Goal: Information Seeking & Learning: Learn about a topic

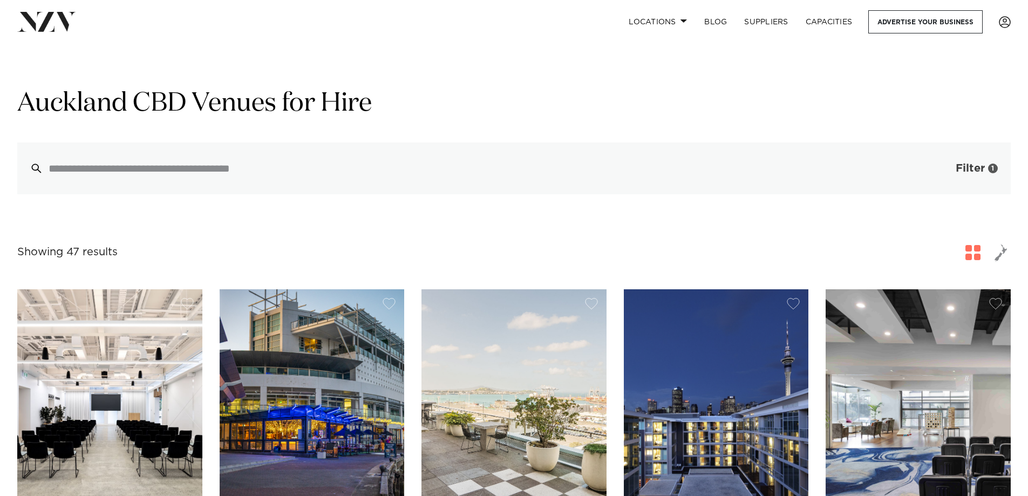
click at [953, 172] on button "Filter 1" at bounding box center [966, 168] width 90 height 52
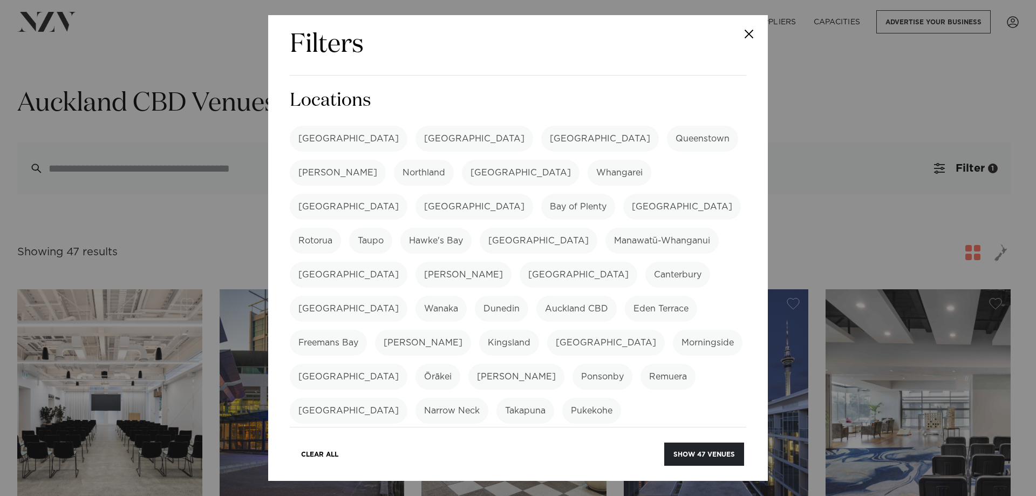
click at [827, 229] on div "Filters Search Type Venue Supplier See more Locations Auckland Wellington Chris…" at bounding box center [518, 248] width 1036 height 496
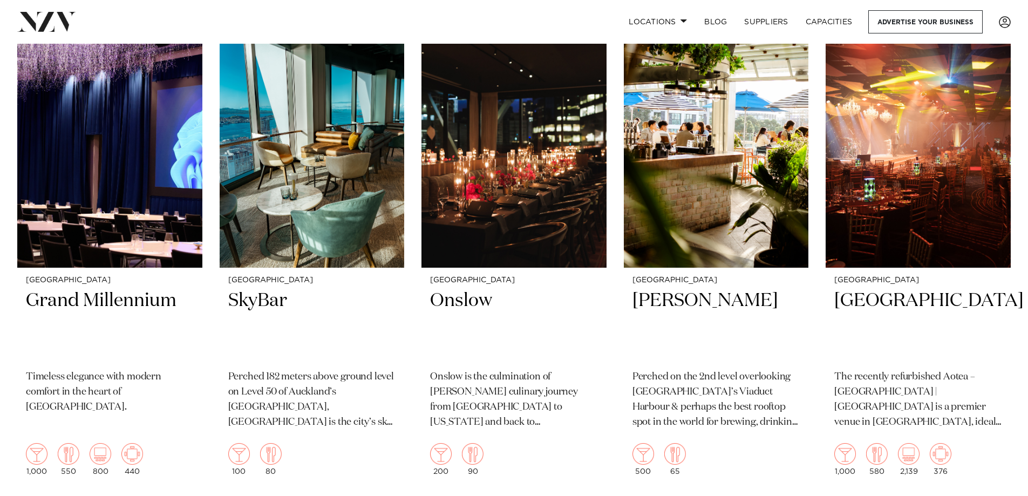
scroll to position [3138, 0]
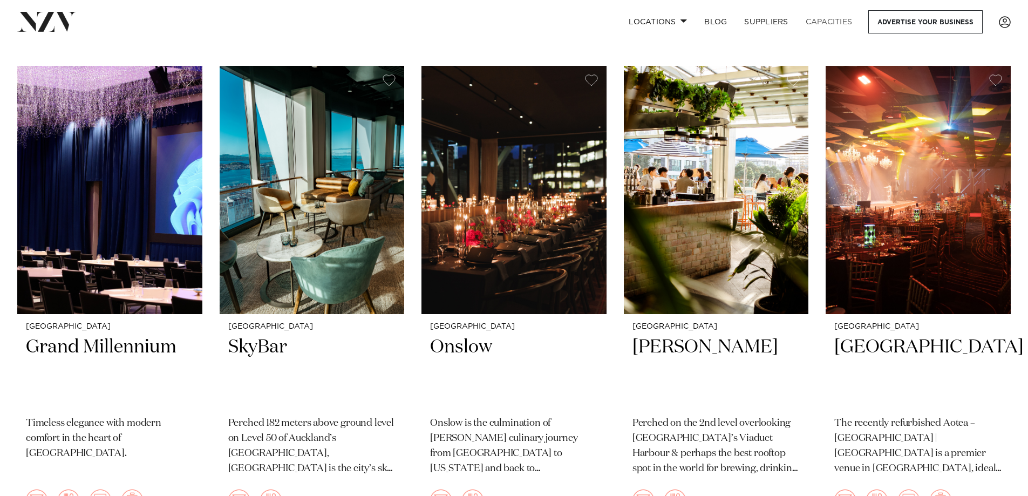
click at [827, 17] on link "Capacities" at bounding box center [829, 21] width 64 height 23
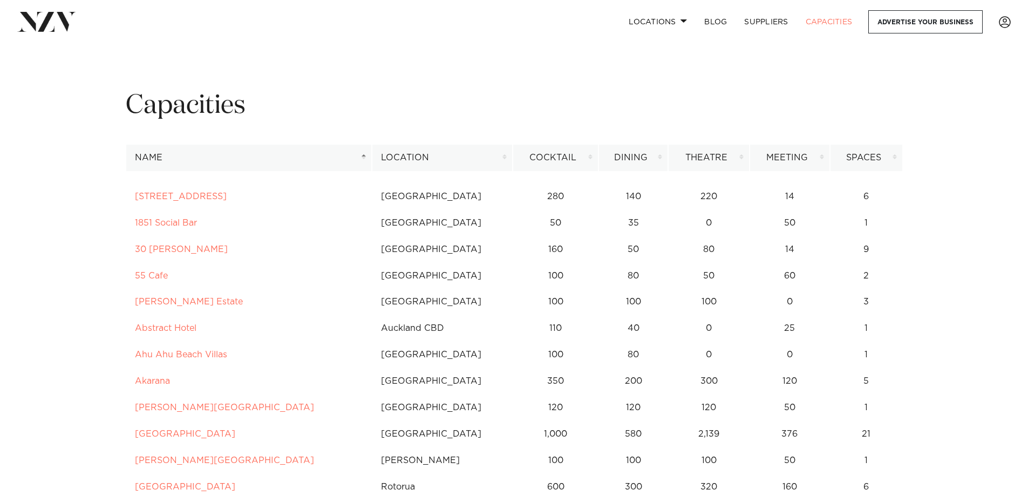
click at [720, 152] on th "Theatre" at bounding box center [708, 158] width 81 height 26
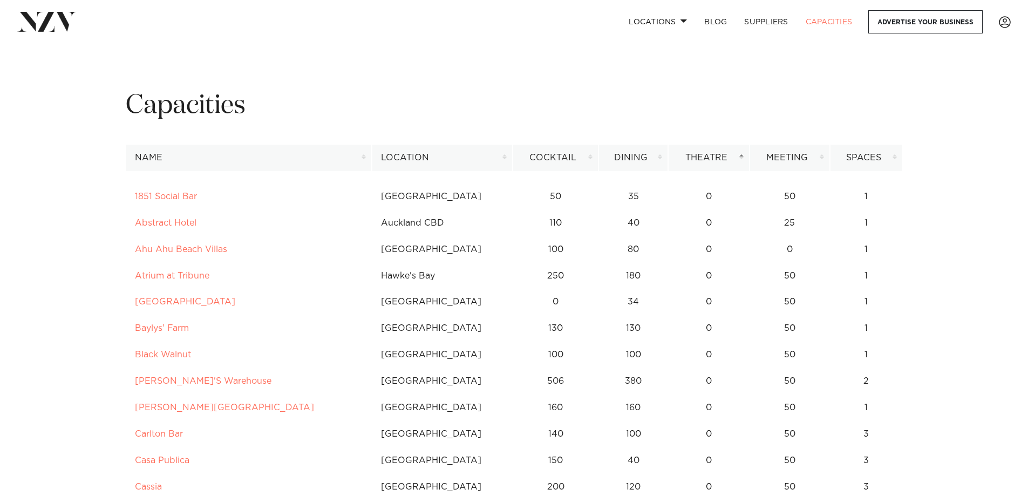
click at [739, 155] on th "Theatre" at bounding box center [708, 158] width 81 height 26
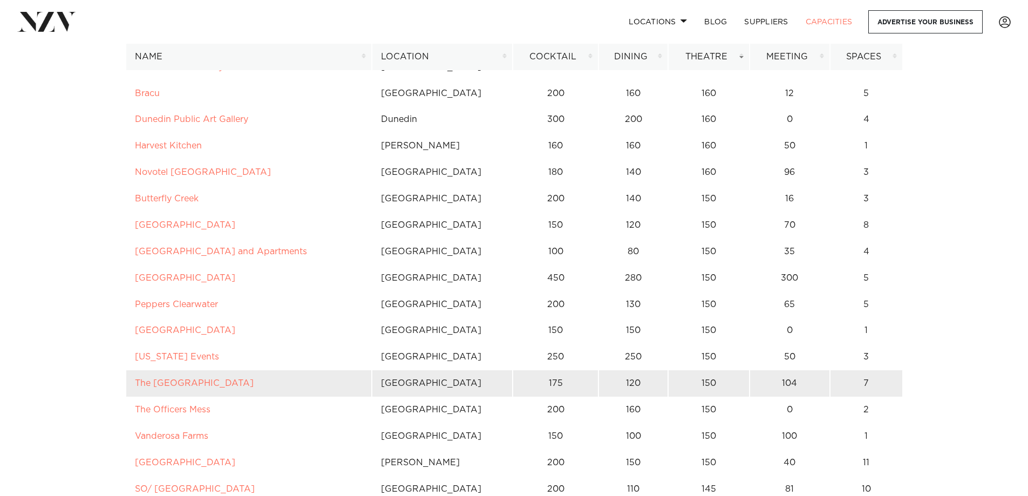
scroll to position [3148, 0]
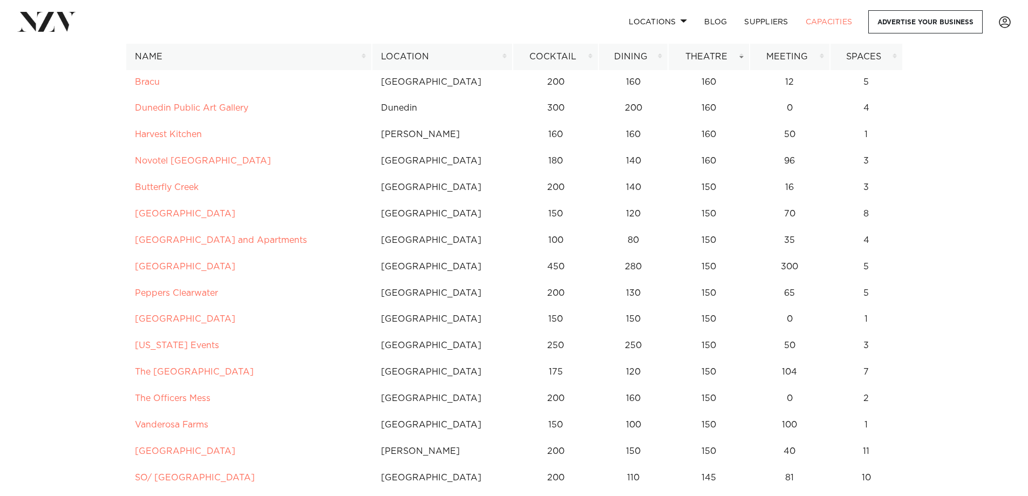
click at [505, 56] on th "Location" at bounding box center [442, 57] width 141 height 26
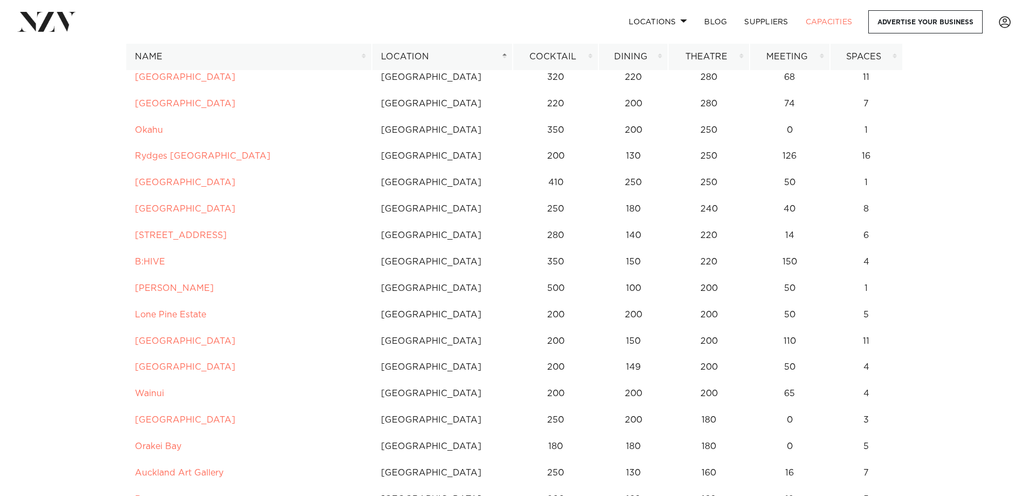
scroll to position [646, 0]
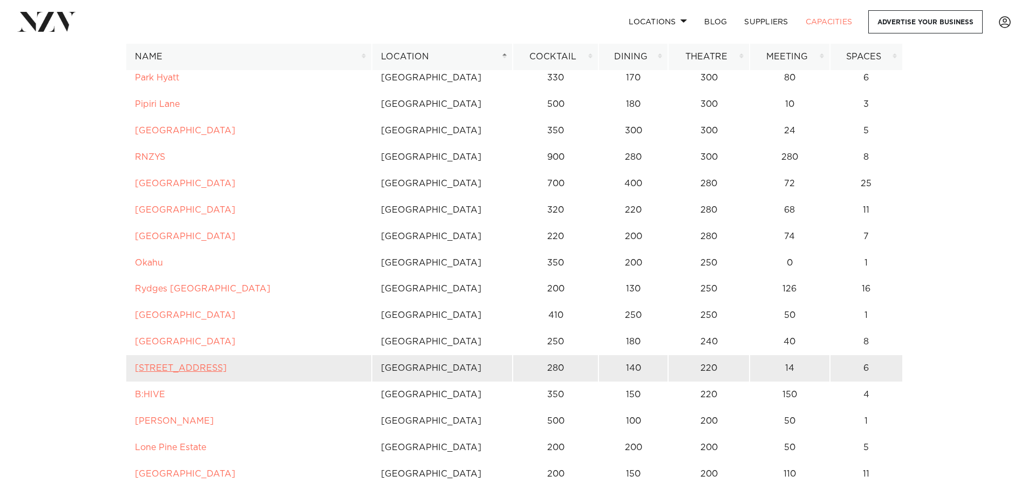
click at [156, 369] on link "12 Madden Street" at bounding box center [181, 368] width 92 height 9
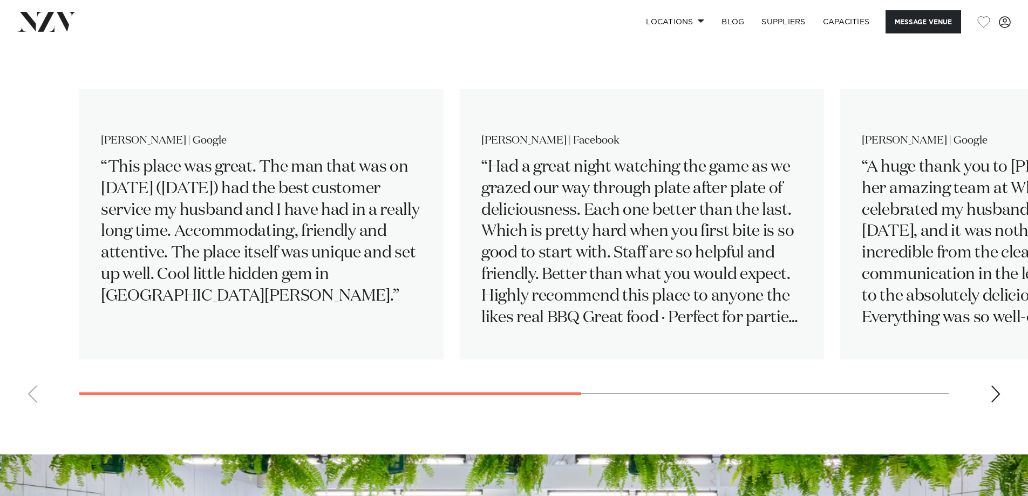
scroll to position [2114, 0]
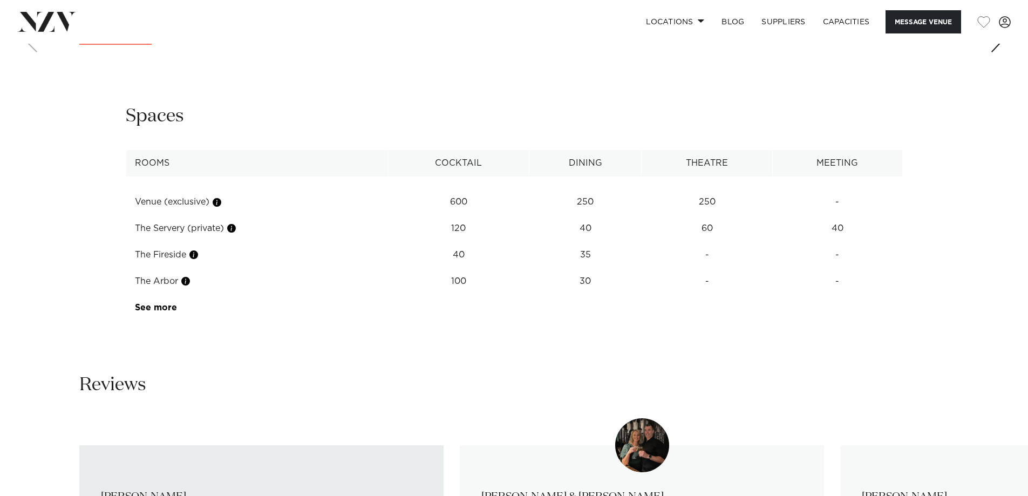
scroll to position [1349, 0]
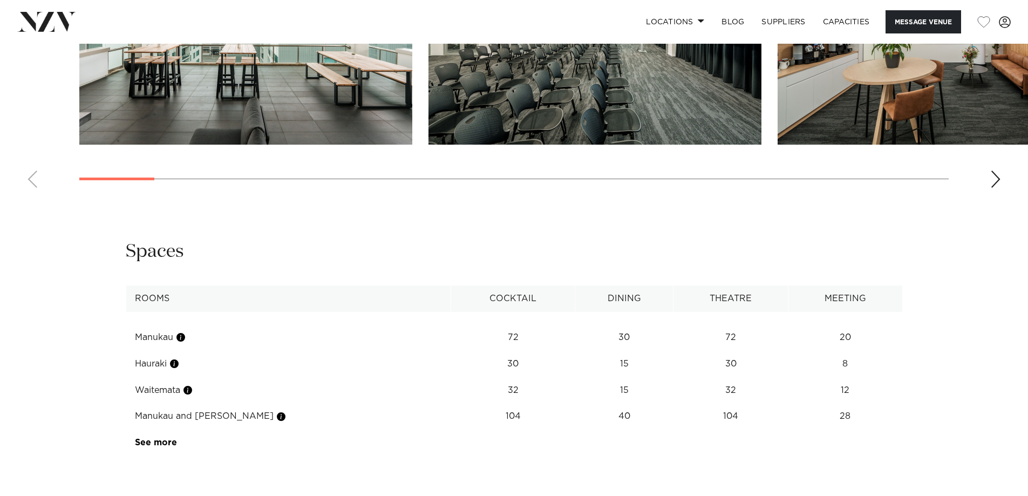
scroll to position [1273, 0]
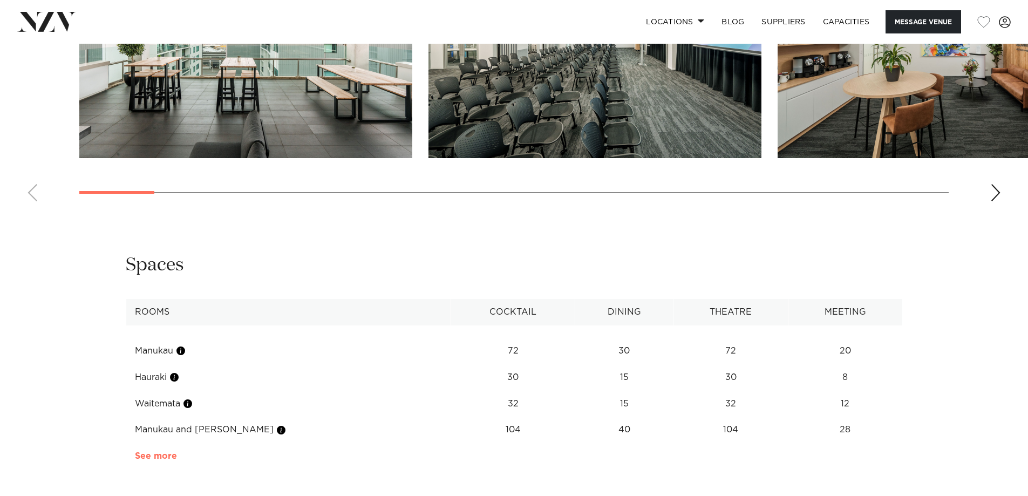
click at [160, 452] on link "See more" at bounding box center [177, 456] width 84 height 9
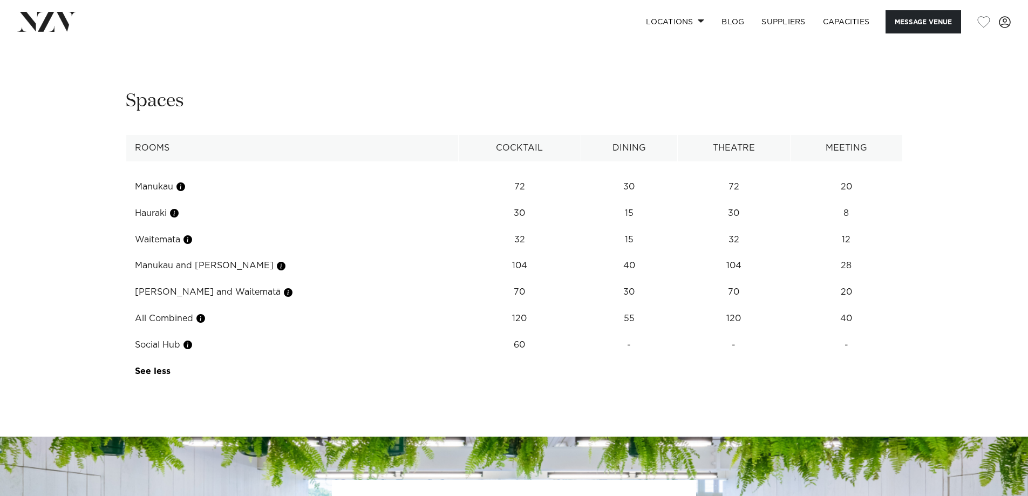
scroll to position [1454, 0]
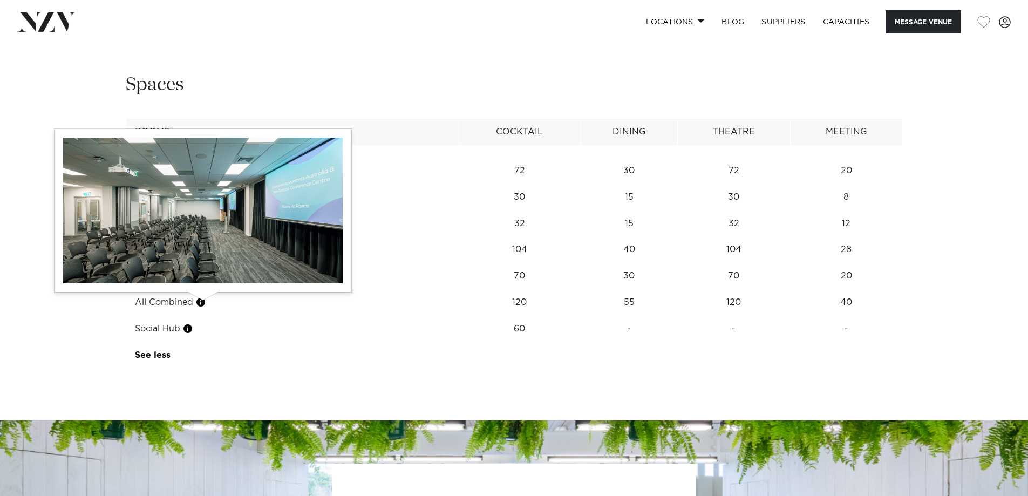
click at [205, 303] on button "button" at bounding box center [200, 302] width 11 height 11
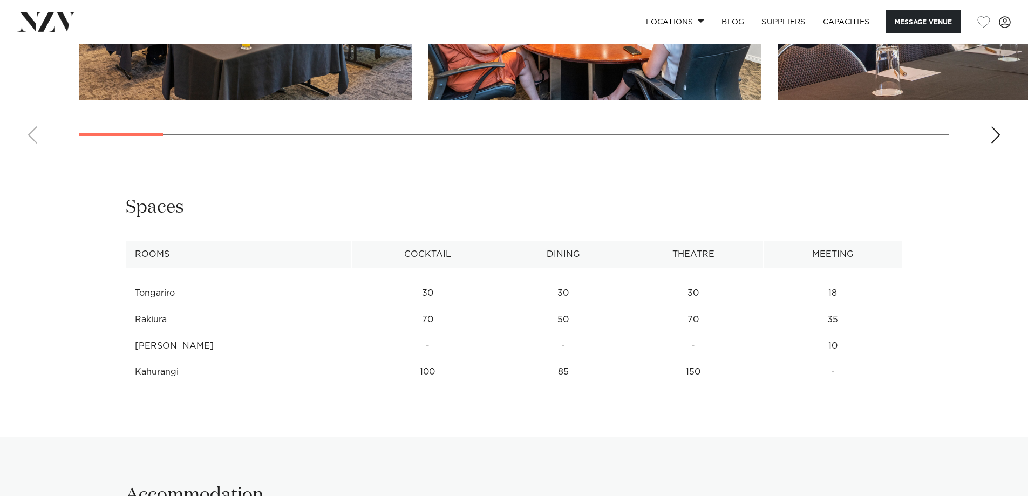
scroll to position [1349, 0]
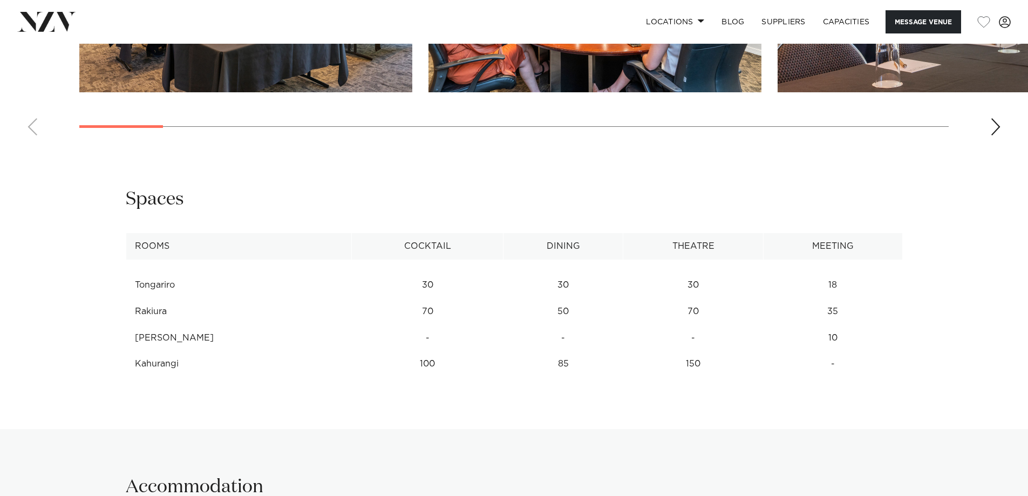
click at [172, 377] on td "Kahurangi" at bounding box center [239, 364] width 226 height 26
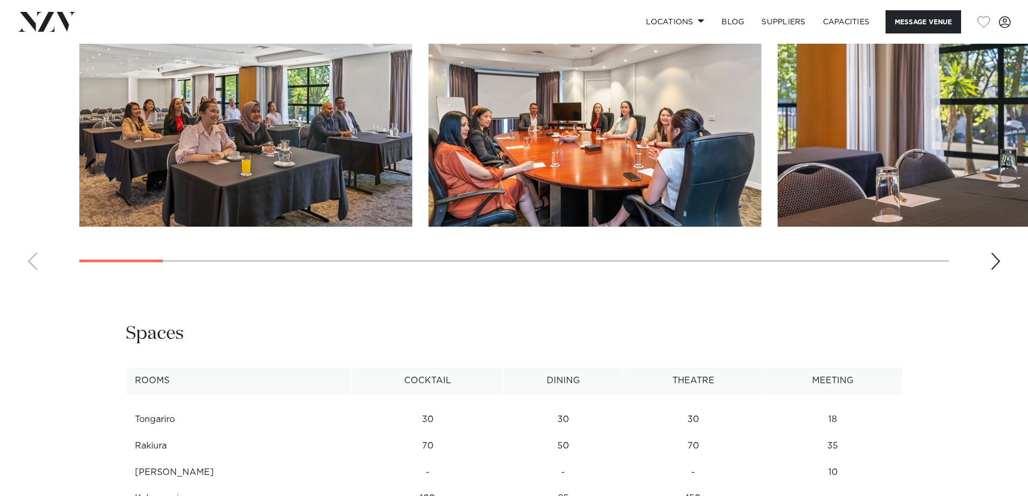
scroll to position [1214, 0]
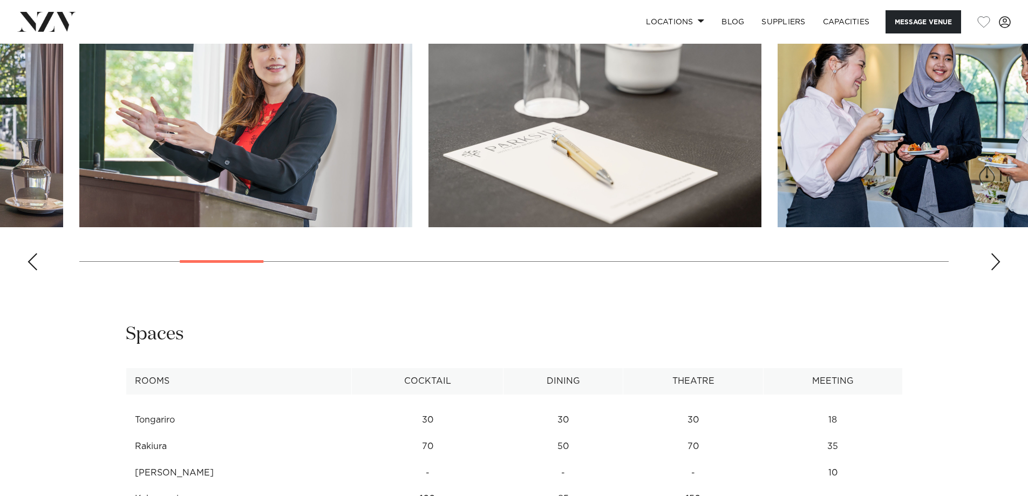
click at [199, 263] on div at bounding box center [222, 261] width 84 height 3
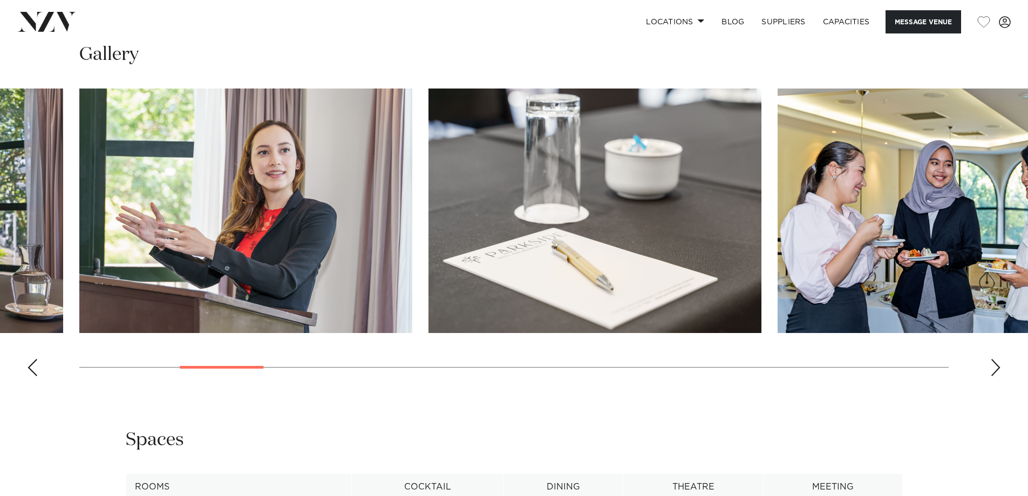
scroll to position [1124, 0]
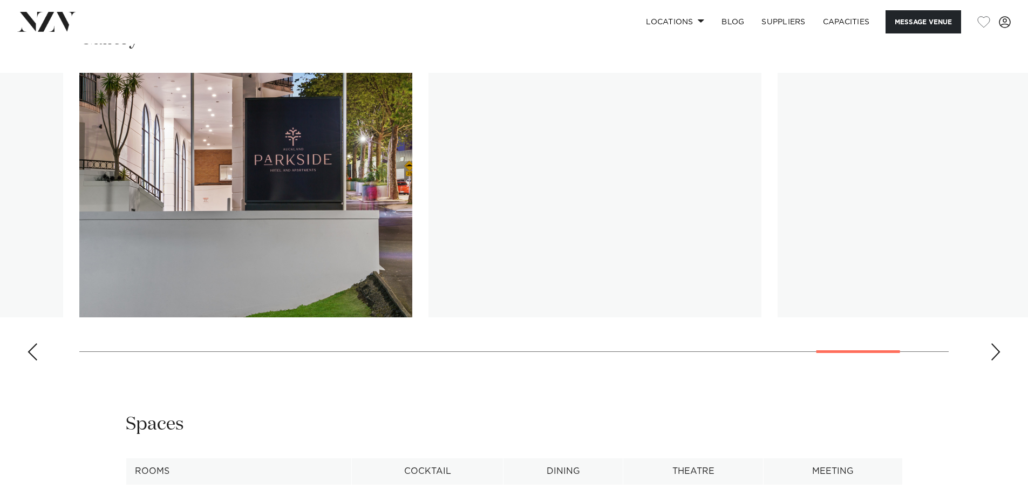
click at [871, 367] on swiper-container at bounding box center [514, 221] width 1028 height 296
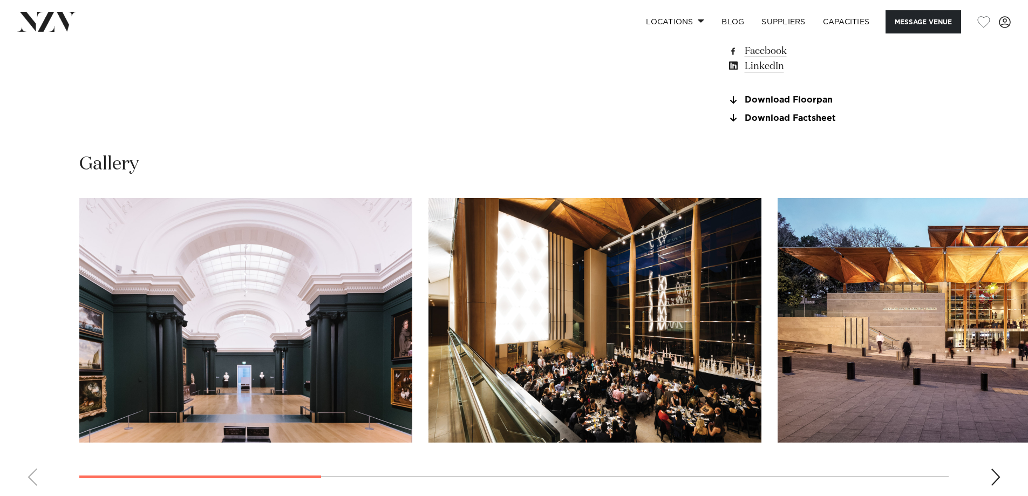
scroll to position [1034, 0]
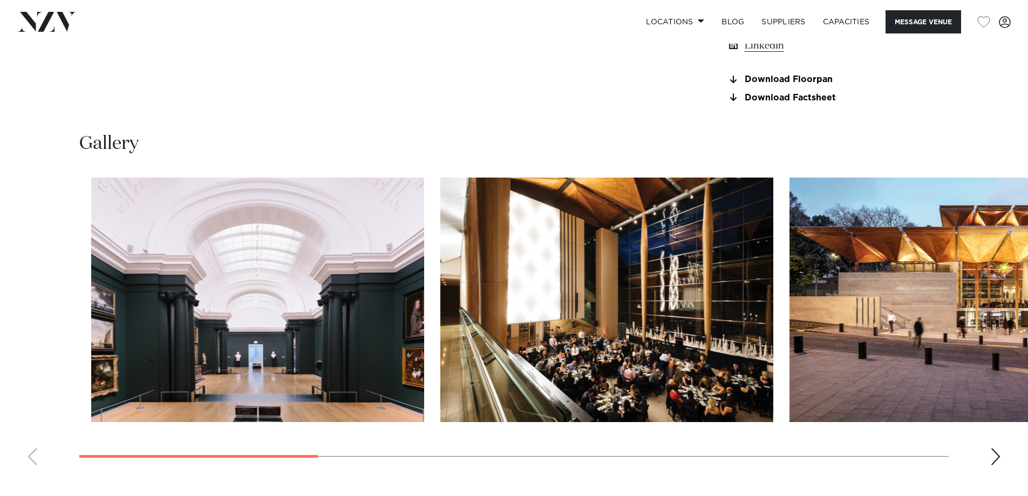
click at [604, 364] on img "2 / 9" at bounding box center [606, 300] width 333 height 244
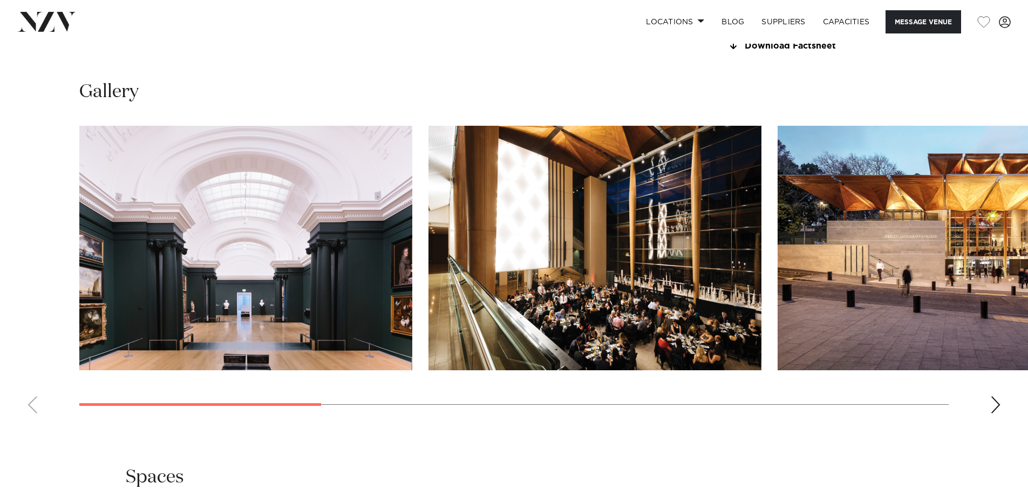
scroll to position [1079, 0]
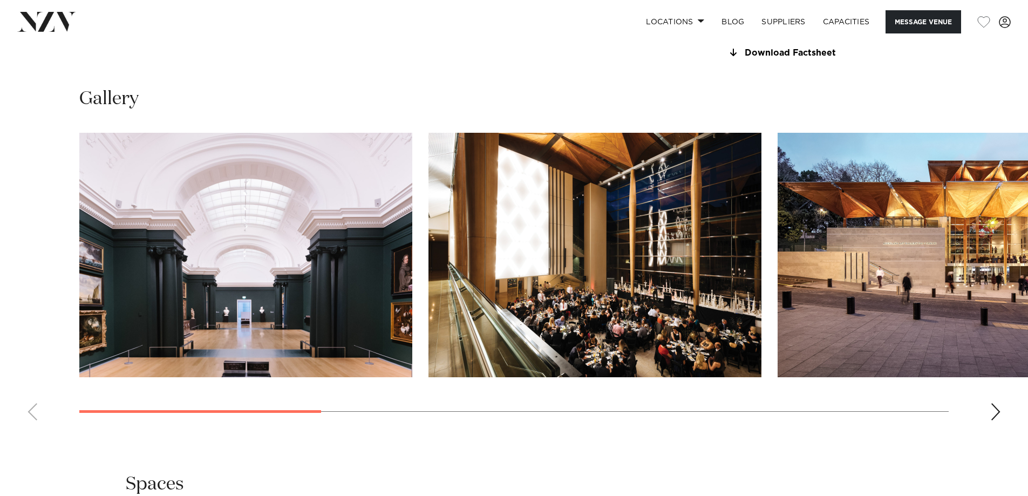
click at [585, 316] on img "2 / 9" at bounding box center [594, 255] width 333 height 244
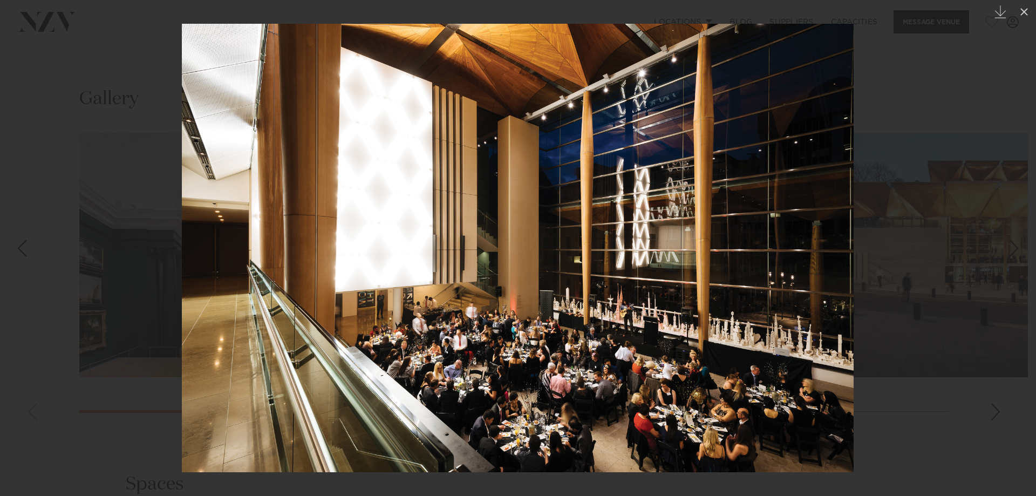
click at [952, 290] on div at bounding box center [518, 248] width 1036 height 496
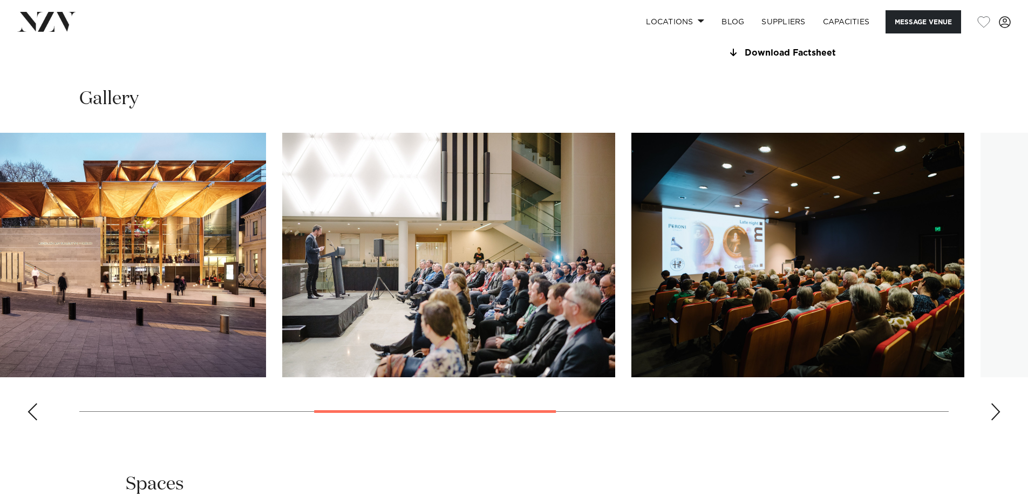
click at [385, 307] on img "4 / 9" at bounding box center [448, 255] width 333 height 244
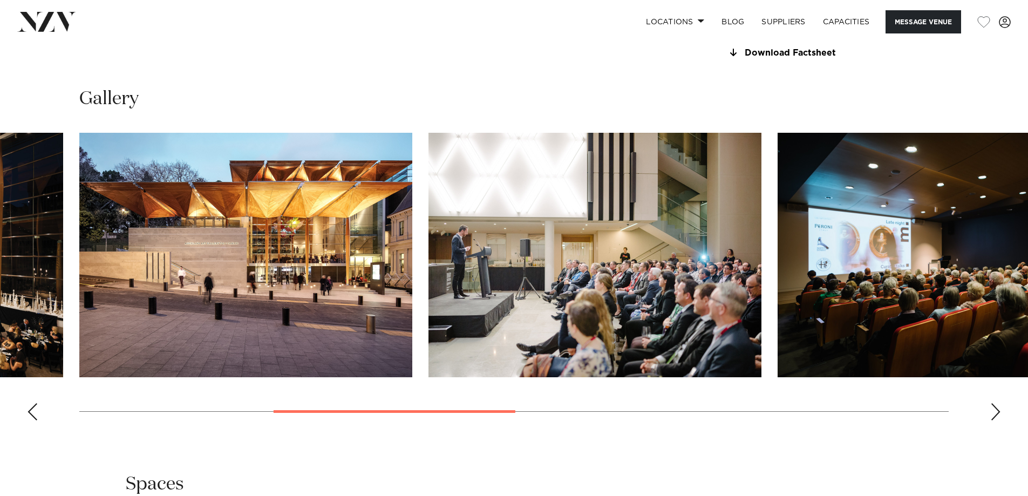
click at [839, 327] on img "5 / 9" at bounding box center [944, 255] width 333 height 244
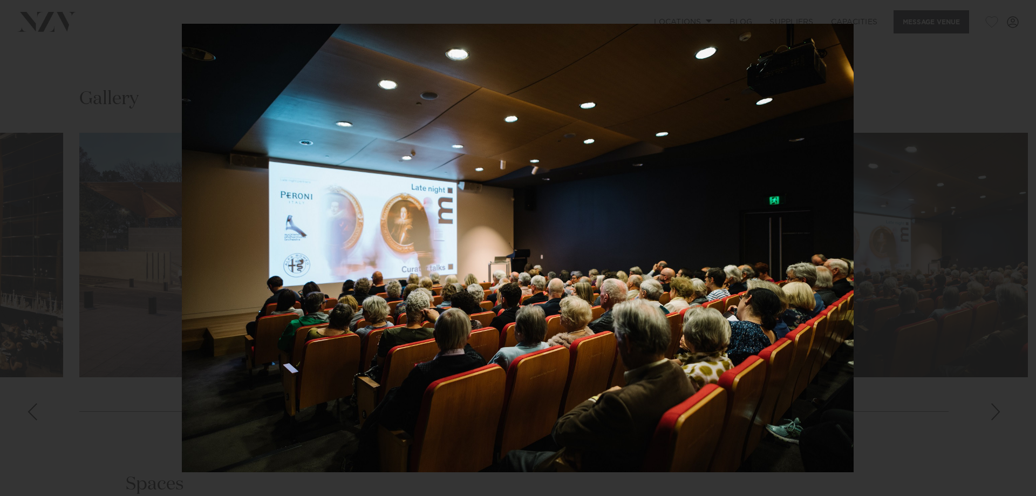
click at [792, 288] on img at bounding box center [518, 248] width 672 height 448
click at [977, 198] on div at bounding box center [518, 248] width 1036 height 496
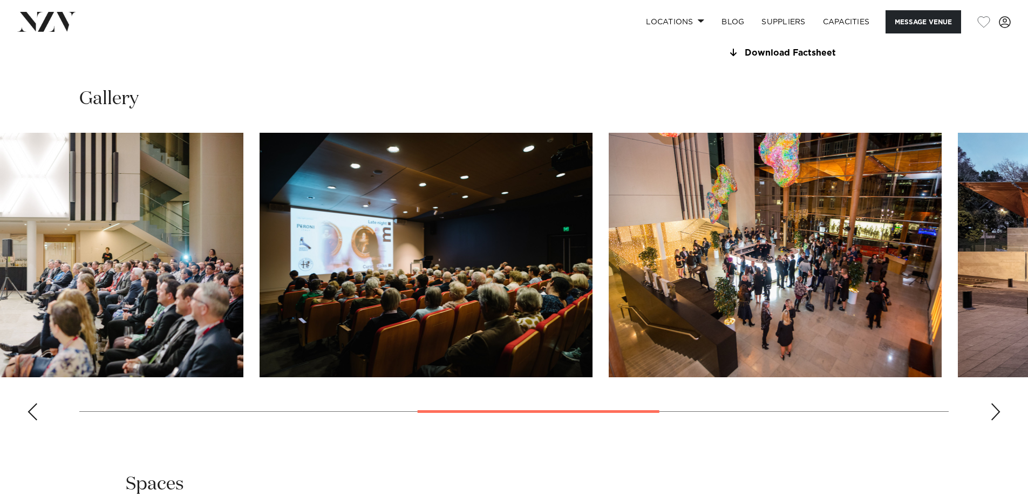
click at [642, 429] on swiper-container at bounding box center [514, 281] width 1028 height 296
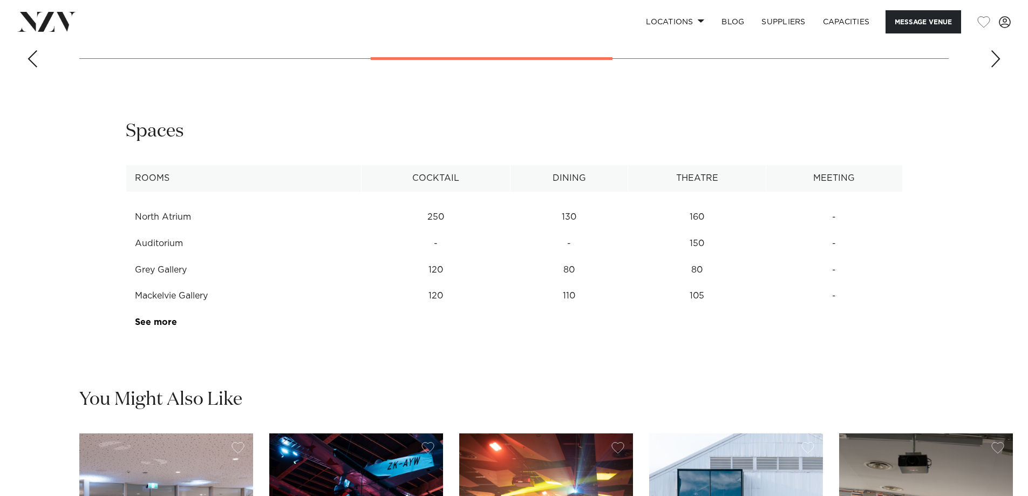
scroll to position [1439, 0]
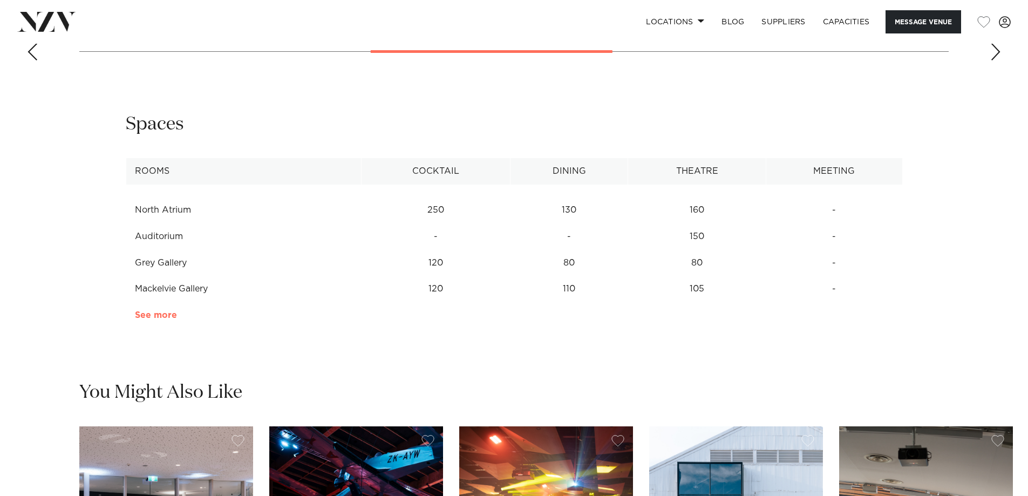
click at [173, 319] on link "See more" at bounding box center [177, 315] width 84 height 9
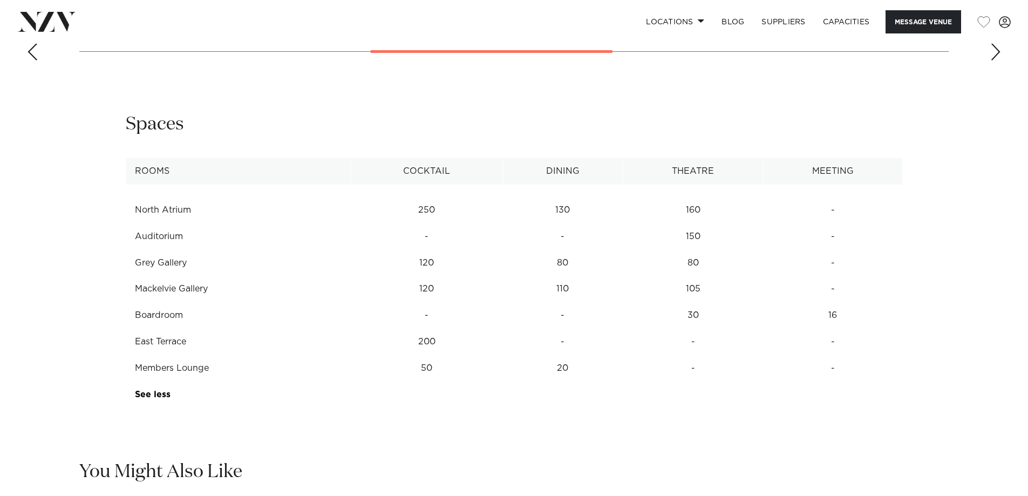
click at [165, 223] on td "North Atrium" at bounding box center [238, 210] width 225 height 26
click at [168, 250] on td "Auditorium" at bounding box center [238, 236] width 225 height 26
drag, startPoint x: 132, startPoint y: 270, endPoint x: 228, endPoint y: 275, distance: 95.7
click at [228, 250] on td "Auditorium" at bounding box center [238, 236] width 225 height 26
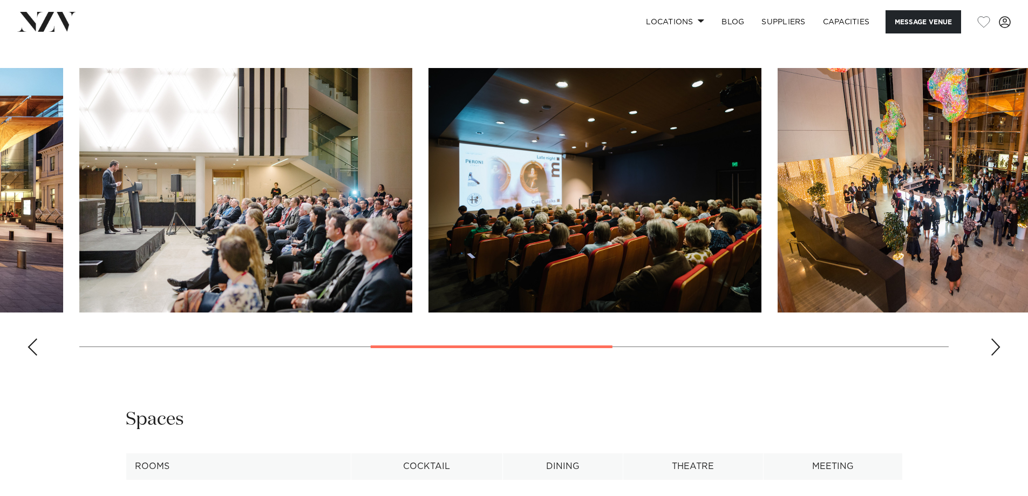
scroll to position [1124, 0]
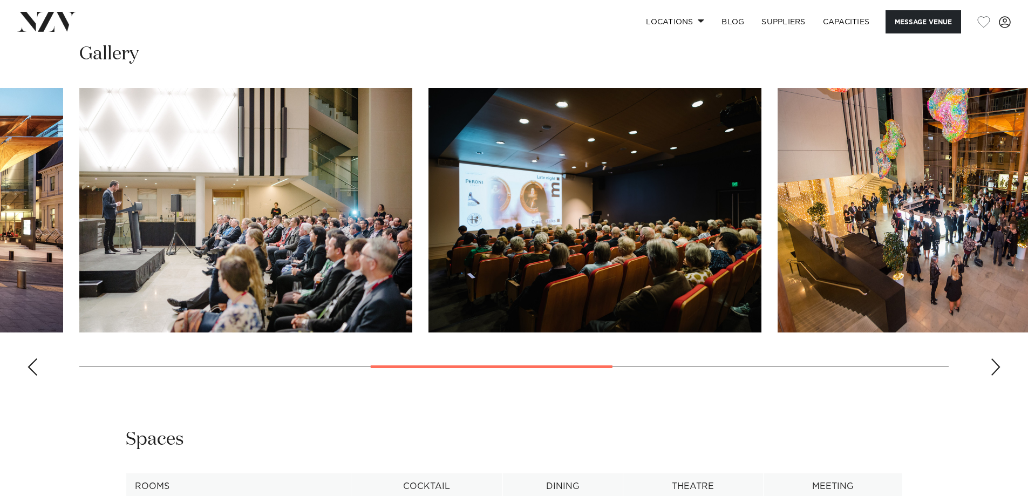
click at [587, 262] on img "5 / 9" at bounding box center [594, 210] width 333 height 244
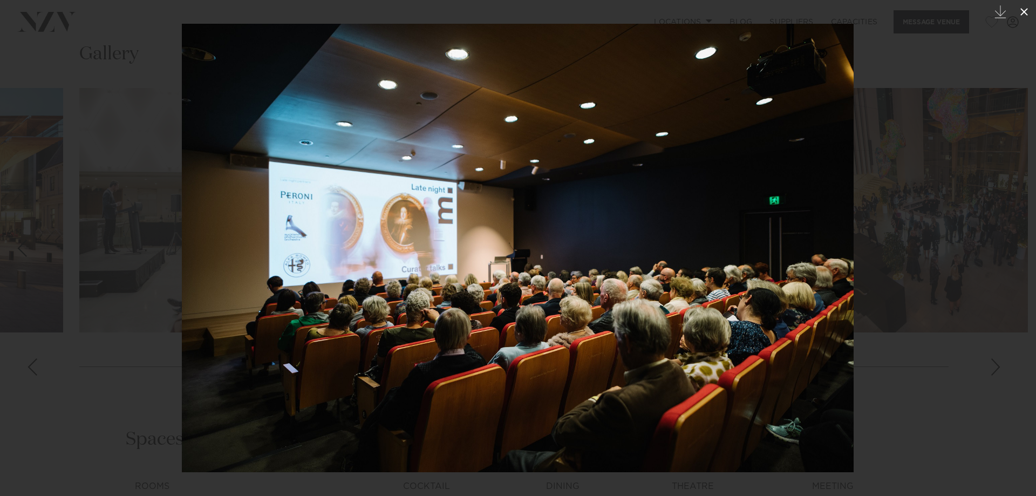
click at [1027, 13] on icon at bounding box center [1024, 11] width 13 height 13
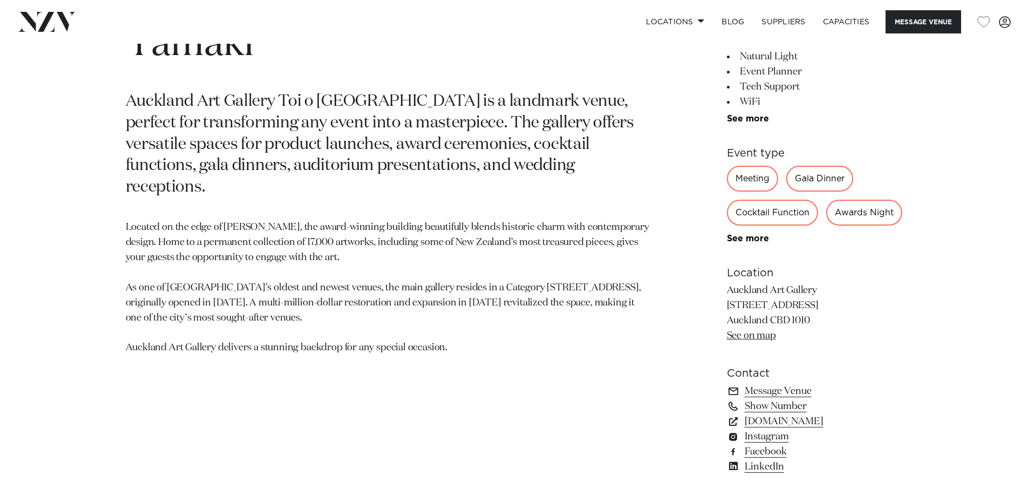
scroll to position [630, 0]
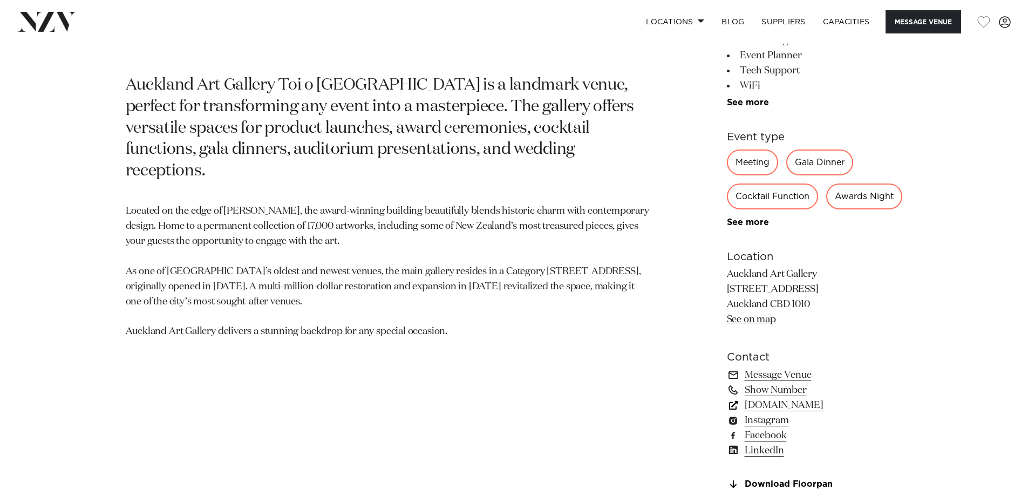
click at [787, 413] on link "[DOMAIN_NAME]" at bounding box center [815, 405] width 176 height 15
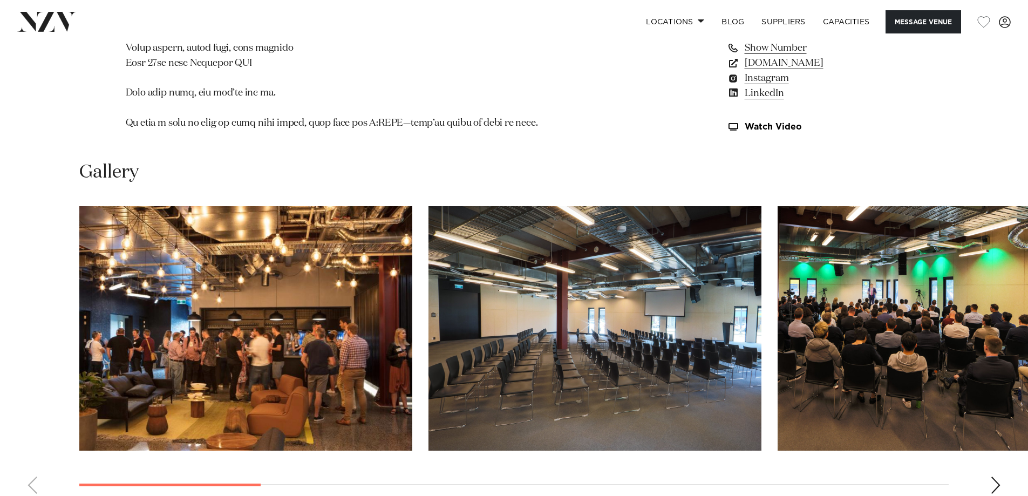
scroll to position [1169, 0]
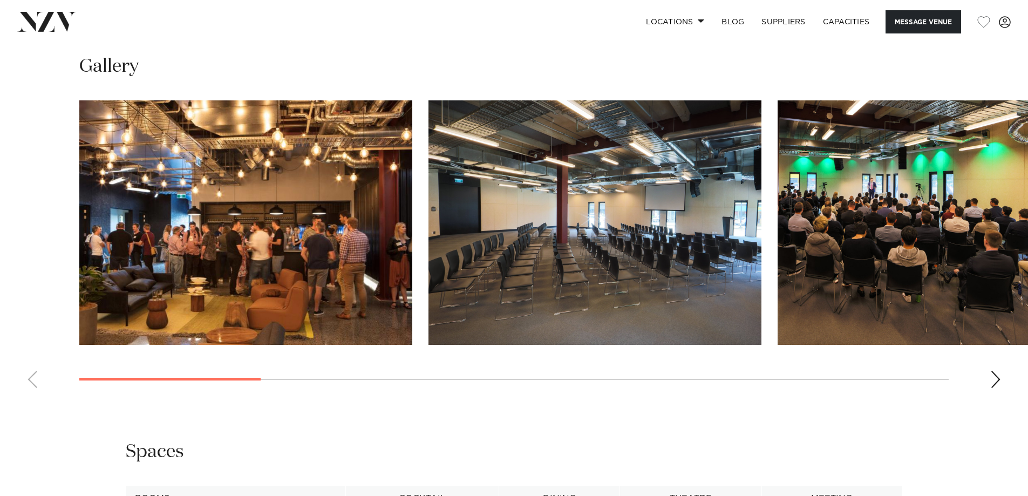
click at [275, 202] on img "1 / 12" at bounding box center [245, 222] width 333 height 244
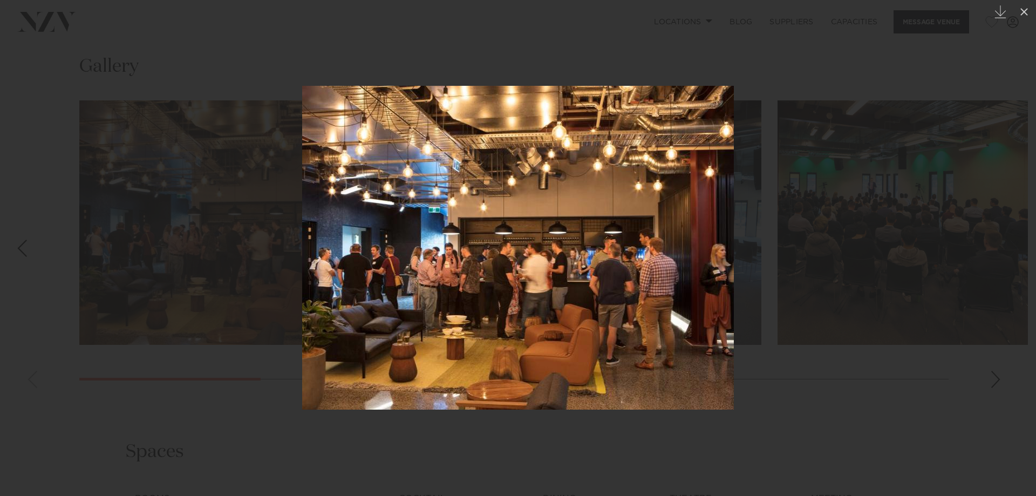
click at [731, 350] on img at bounding box center [518, 248] width 432 height 324
click at [808, 372] on div at bounding box center [518, 248] width 1036 height 496
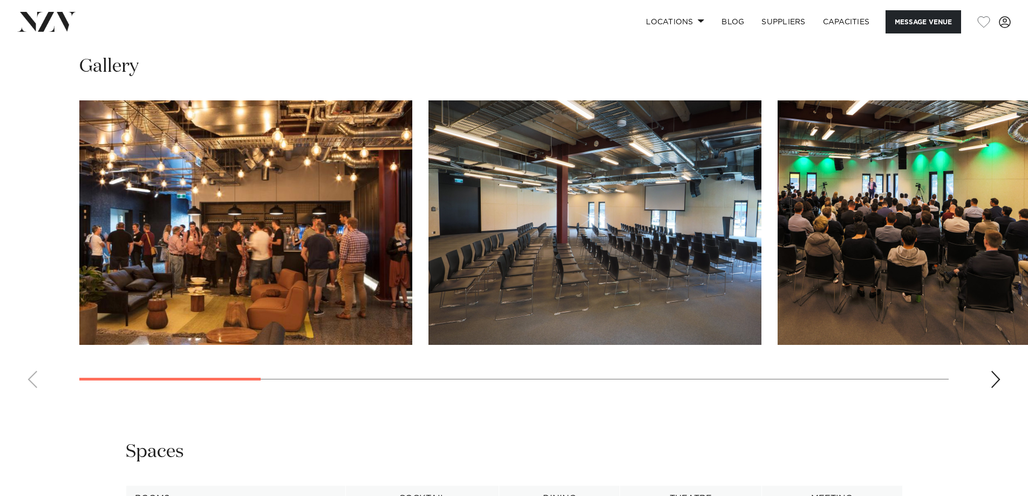
click at [575, 284] on img "2 / 12" at bounding box center [594, 222] width 333 height 244
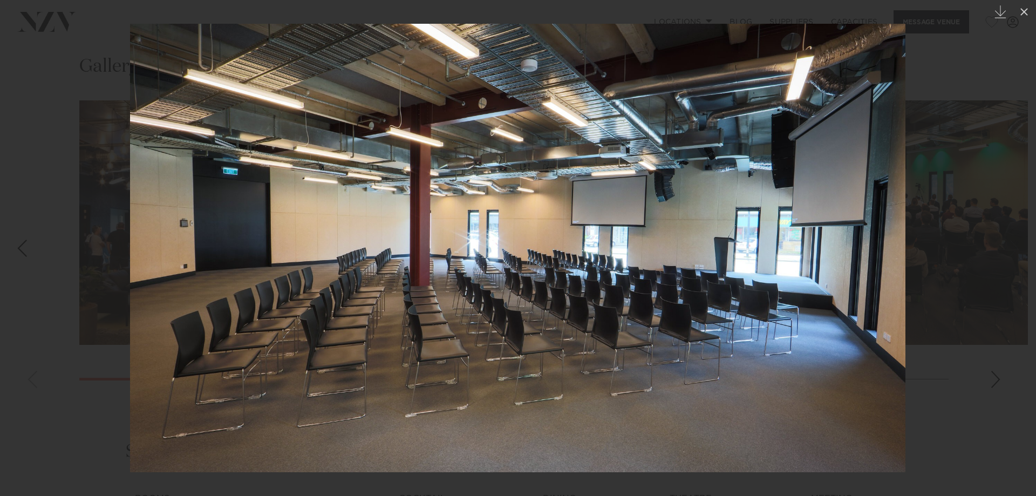
click at [53, 378] on div at bounding box center [518, 248] width 1036 height 496
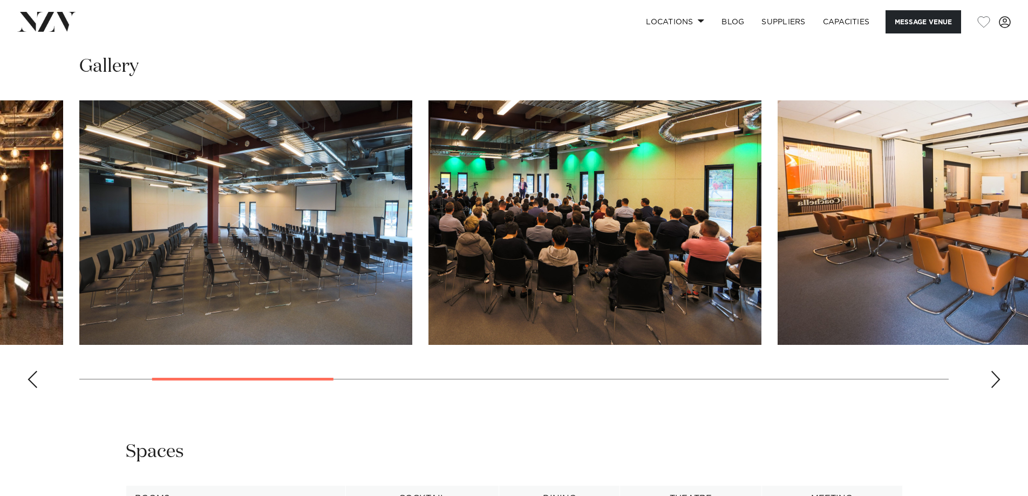
click at [728, 253] on img "3 / 12" at bounding box center [594, 222] width 333 height 244
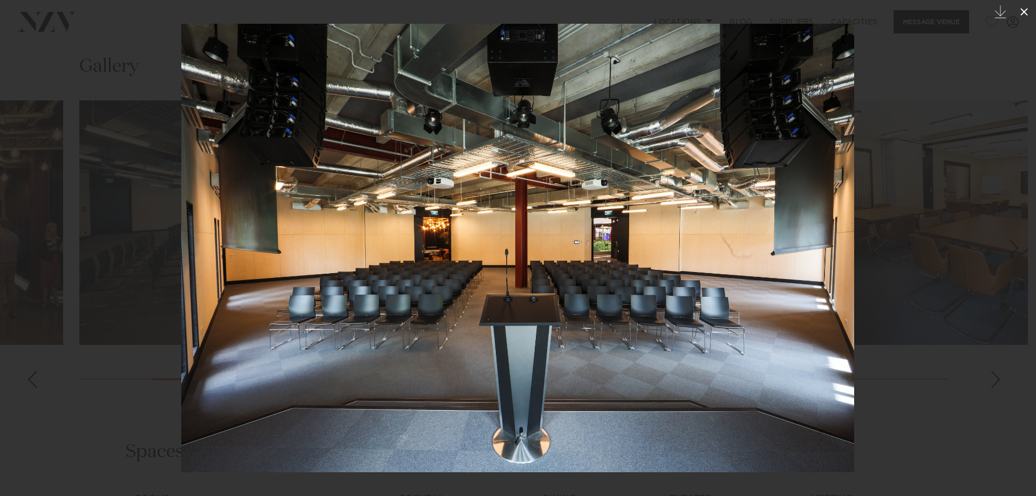
click at [1024, 11] on icon at bounding box center [1024, 12] width 8 height 8
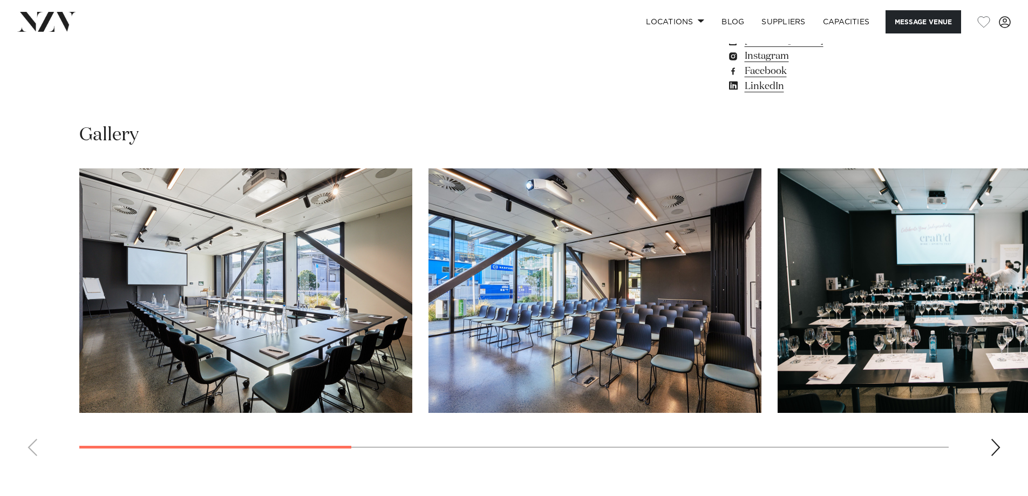
scroll to position [989, 0]
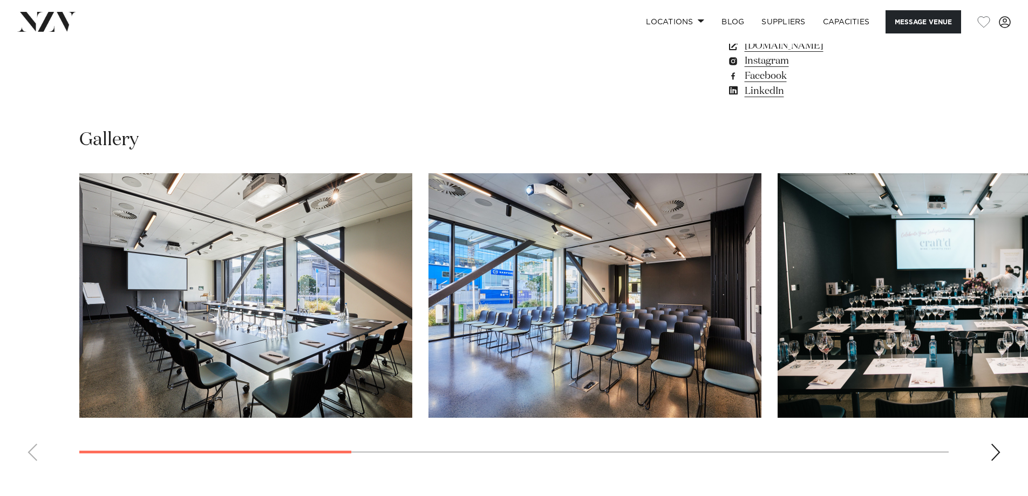
click at [369, 282] on img "1 / 8" at bounding box center [245, 295] width 333 height 244
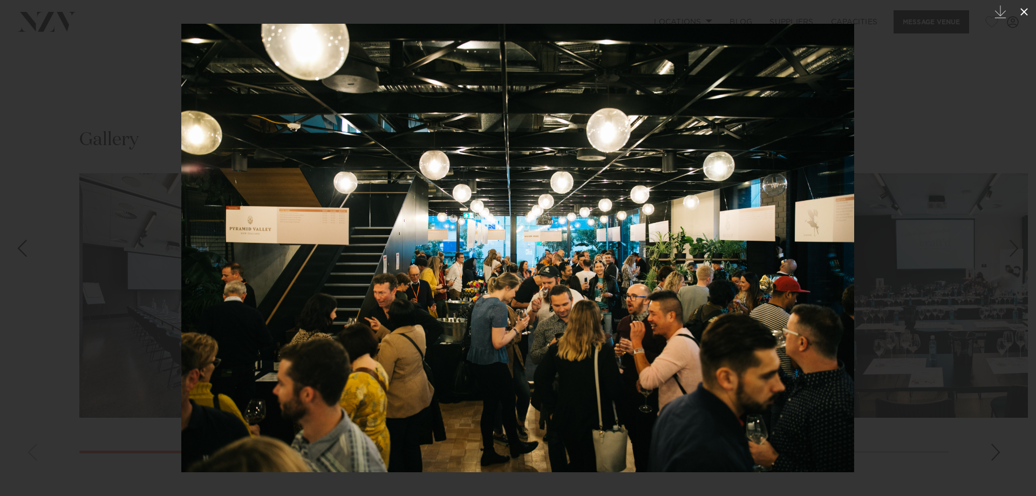
click at [1025, 12] on icon at bounding box center [1024, 11] width 13 height 13
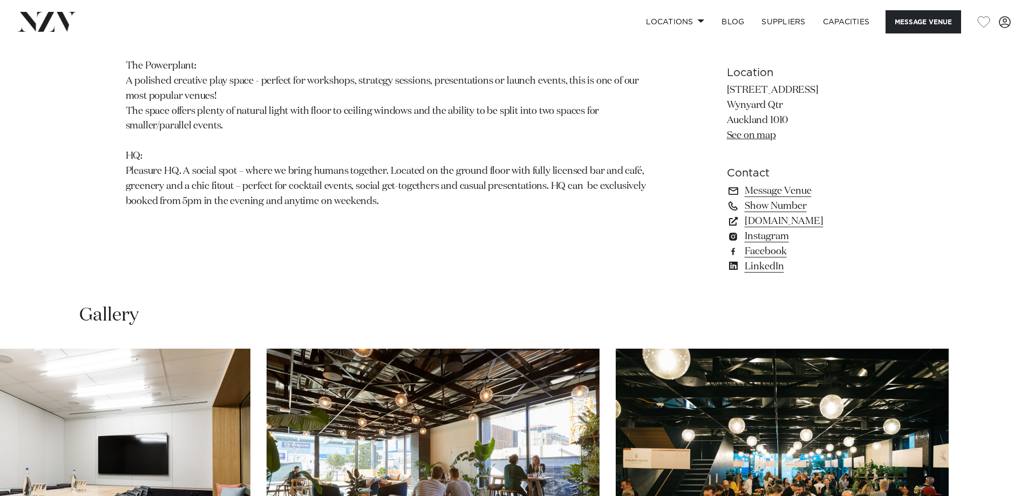
scroll to position [809, 0]
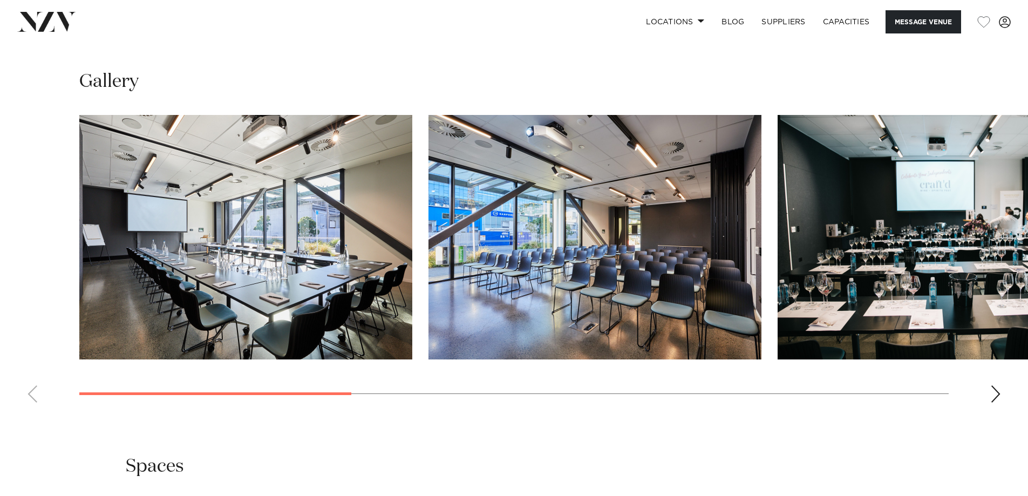
scroll to position [989, 0]
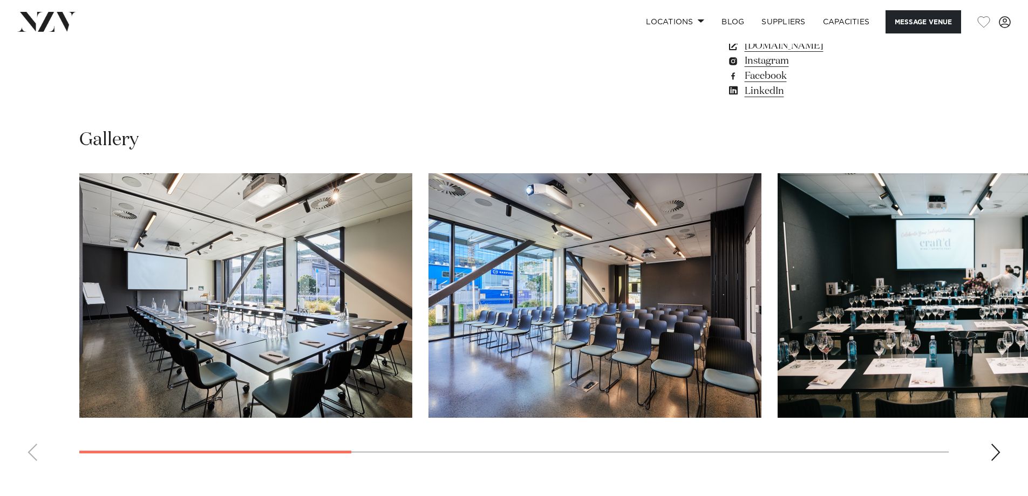
click at [602, 296] on img "2 / 8" at bounding box center [594, 295] width 333 height 244
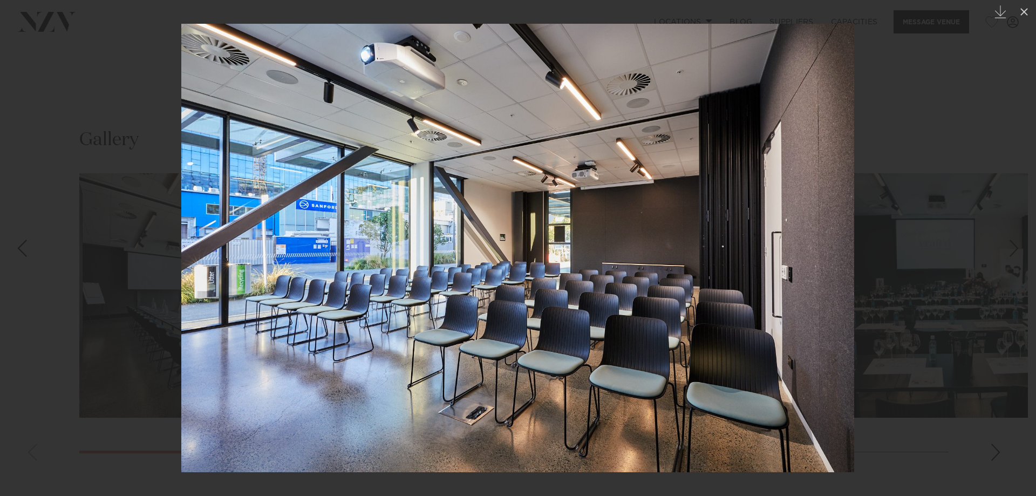
click at [609, 239] on img at bounding box center [517, 248] width 673 height 448
click at [84, 130] on div at bounding box center [518, 248] width 1036 height 496
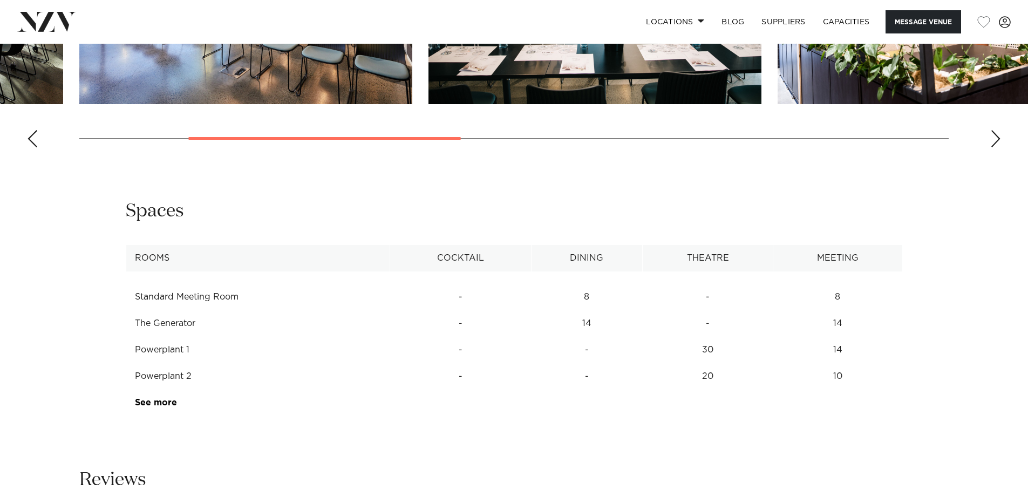
scroll to position [1304, 0]
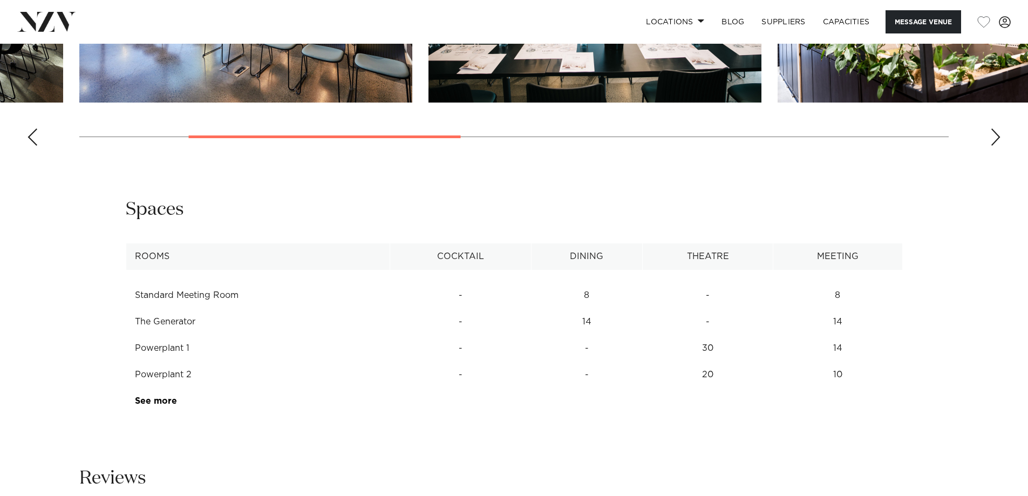
click at [199, 321] on td "The Generator" at bounding box center [258, 322] width 264 height 26
click at [167, 325] on td "The Generator" at bounding box center [258, 322] width 264 height 26
click at [168, 403] on link "See more" at bounding box center [177, 401] width 84 height 9
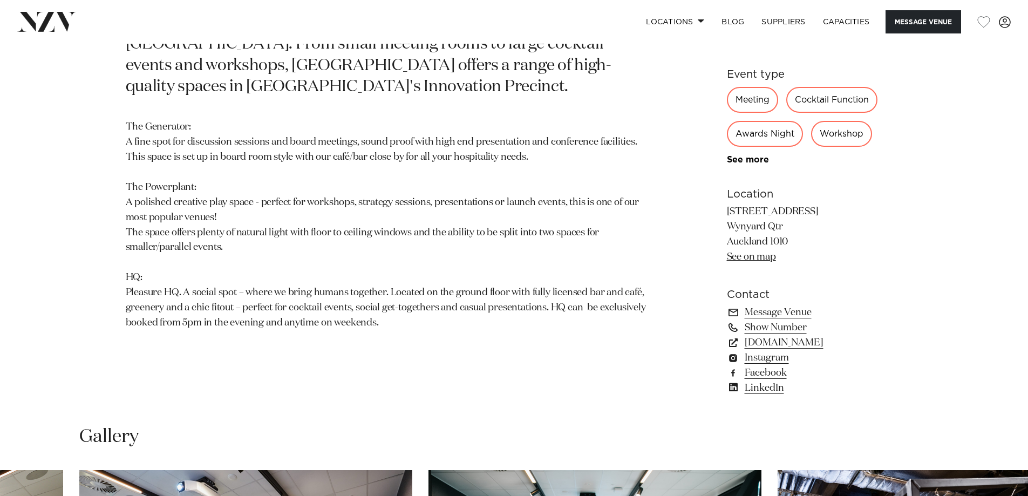
scroll to position [540, 0]
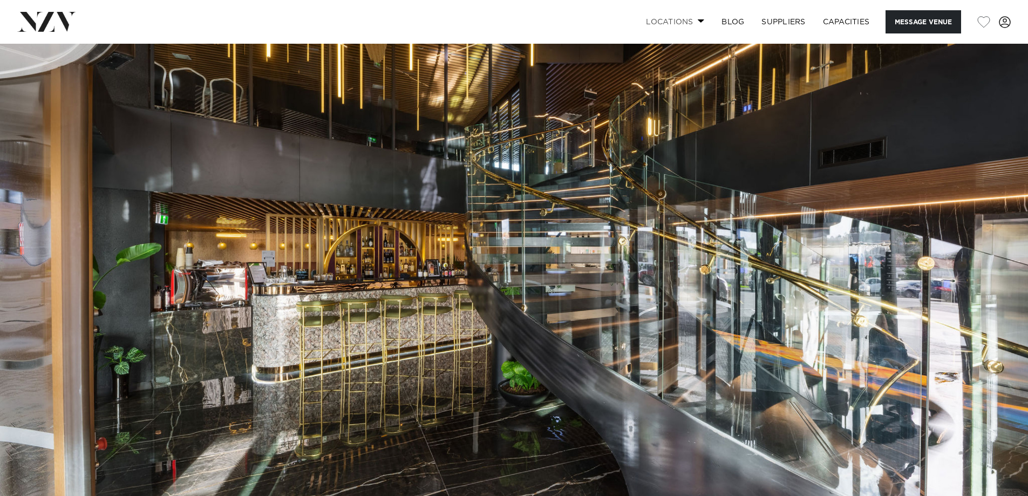
click at [703, 21] on link "Locations" at bounding box center [675, 21] width 76 height 23
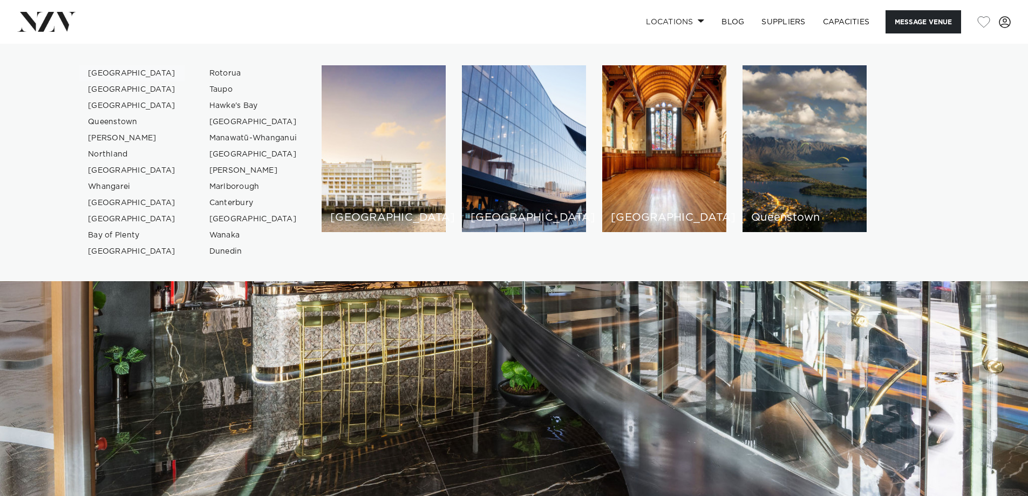
click at [114, 73] on link "[GEOGRAPHIC_DATA]" at bounding box center [131, 73] width 105 height 16
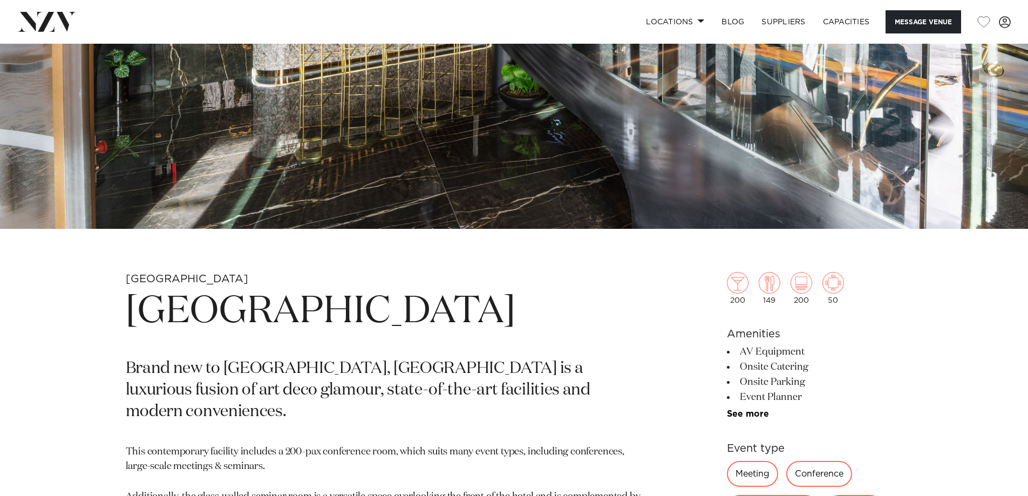
scroll to position [584, 0]
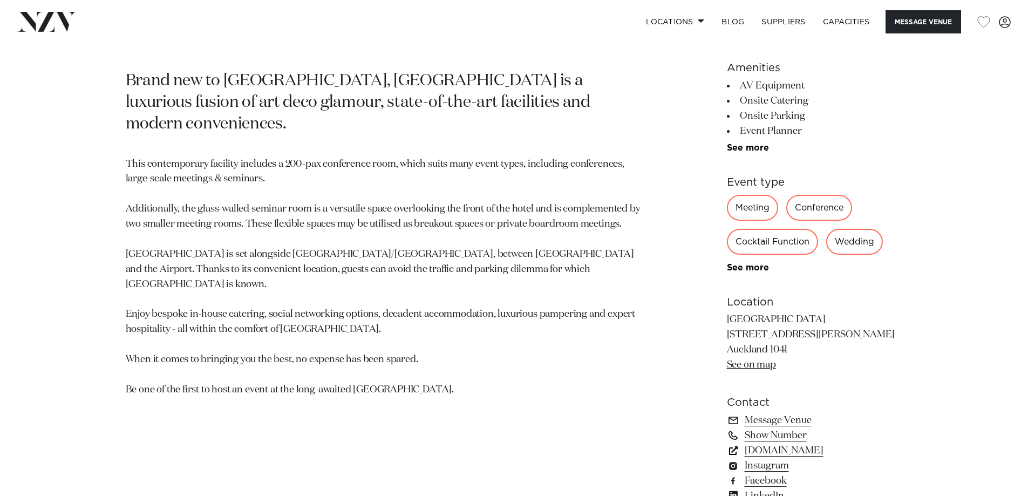
click at [804, 450] on link "www.soholuxuryhotels.com" at bounding box center [815, 450] width 176 height 15
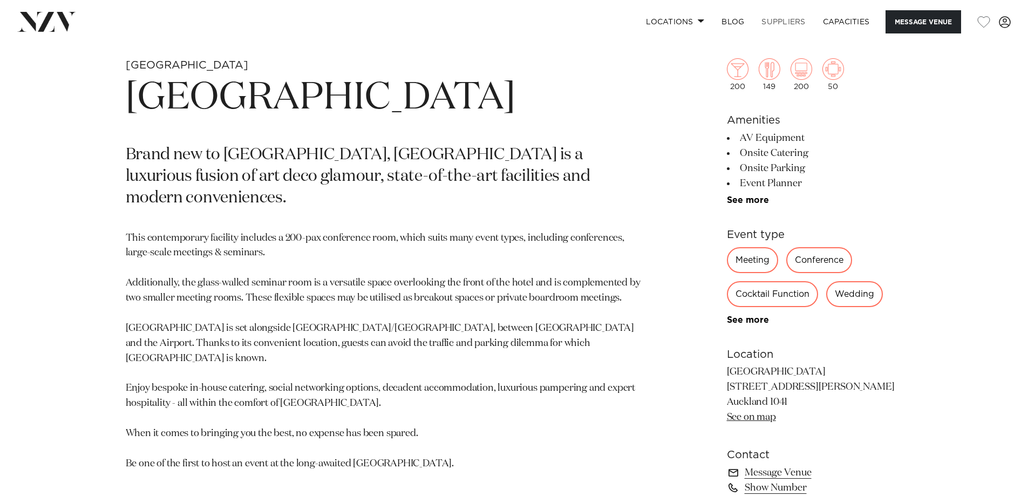
scroll to position [495, 0]
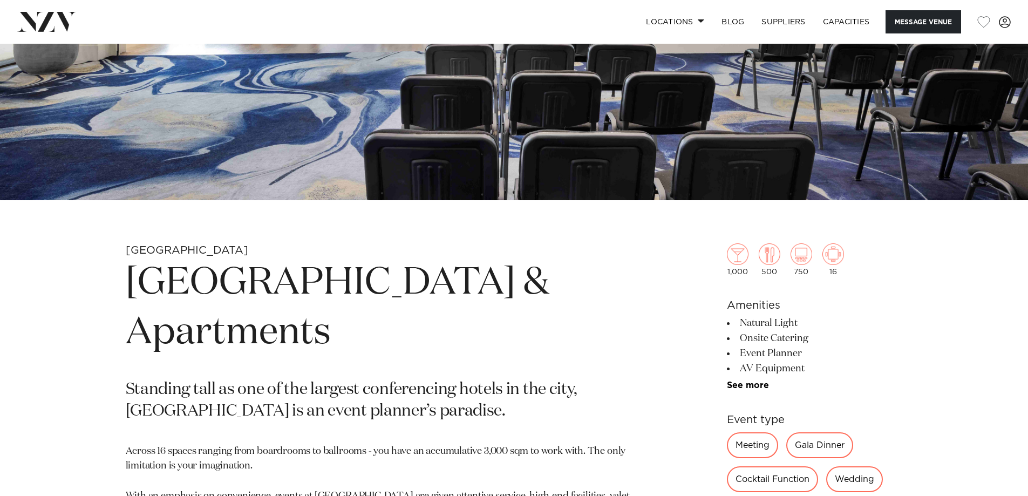
scroll to position [630, 0]
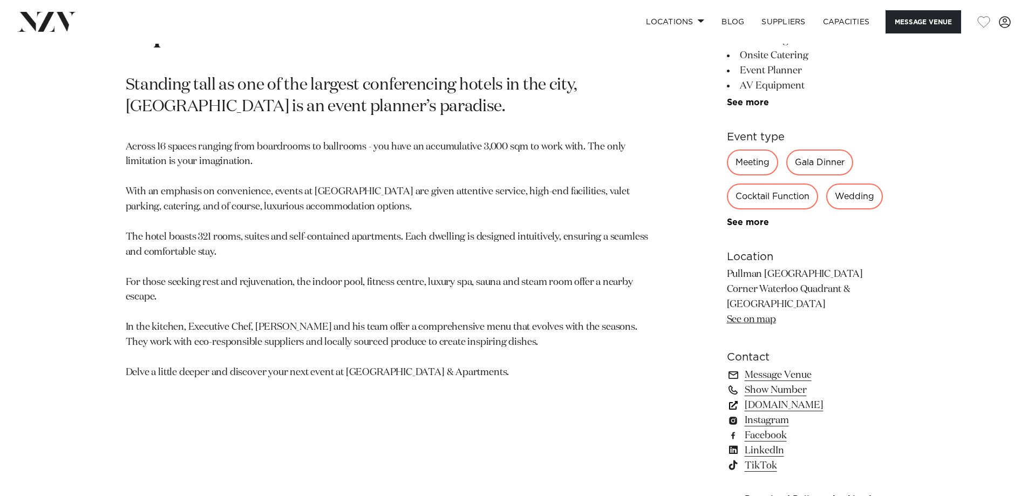
click at [811, 406] on link "[DOMAIN_NAME]" at bounding box center [815, 405] width 176 height 15
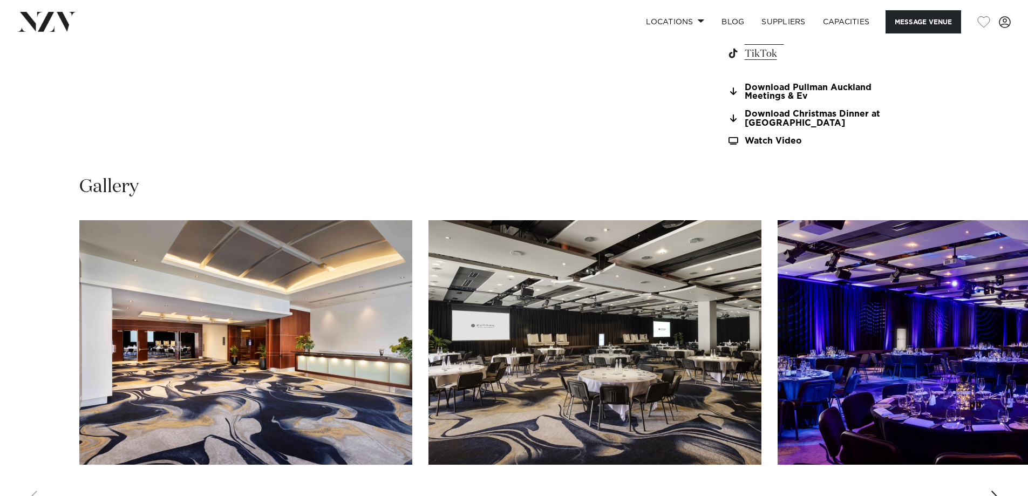
scroll to position [1034, 0]
